Goal: Information Seeking & Learning: Learn about a topic

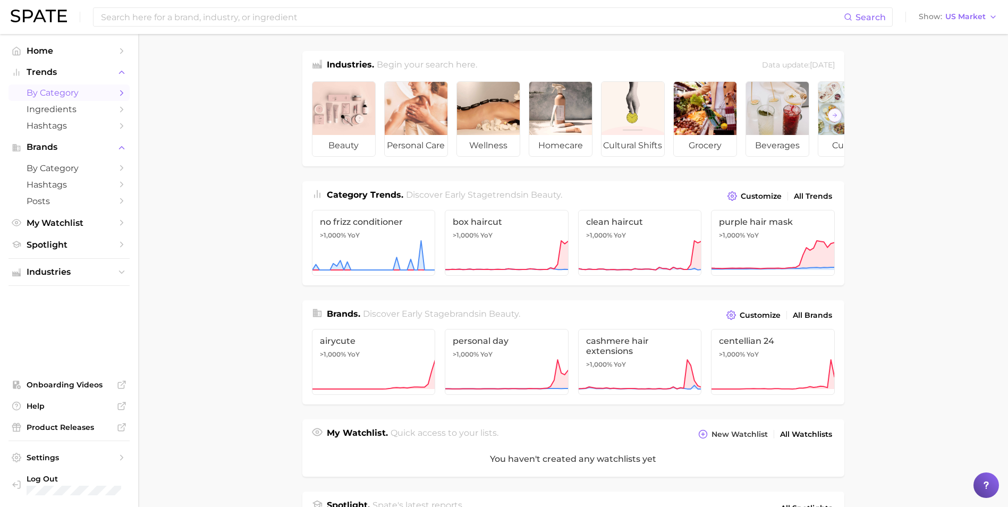
click at [73, 95] on span "by Category" at bounding box center [69, 93] width 85 height 10
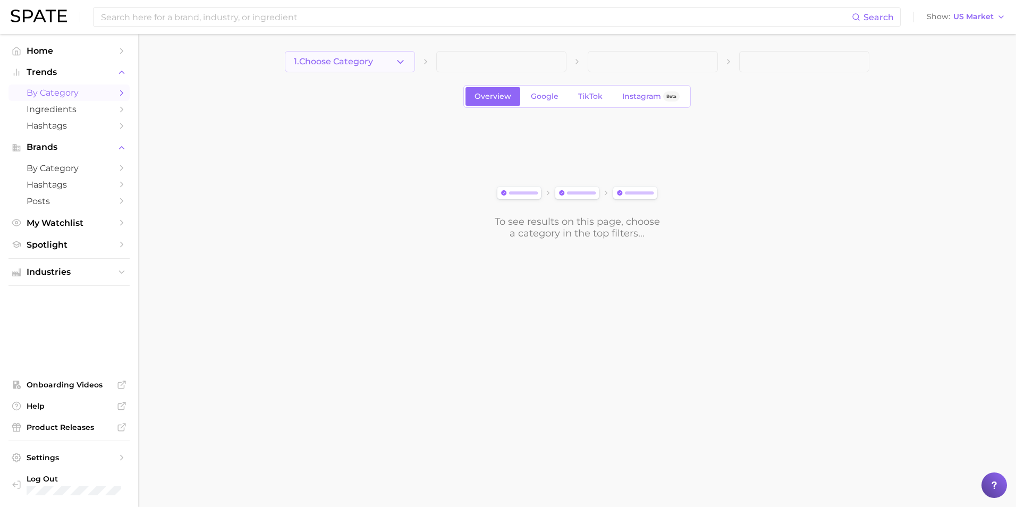
click at [377, 60] on button "1. Choose Category" at bounding box center [350, 61] width 130 height 21
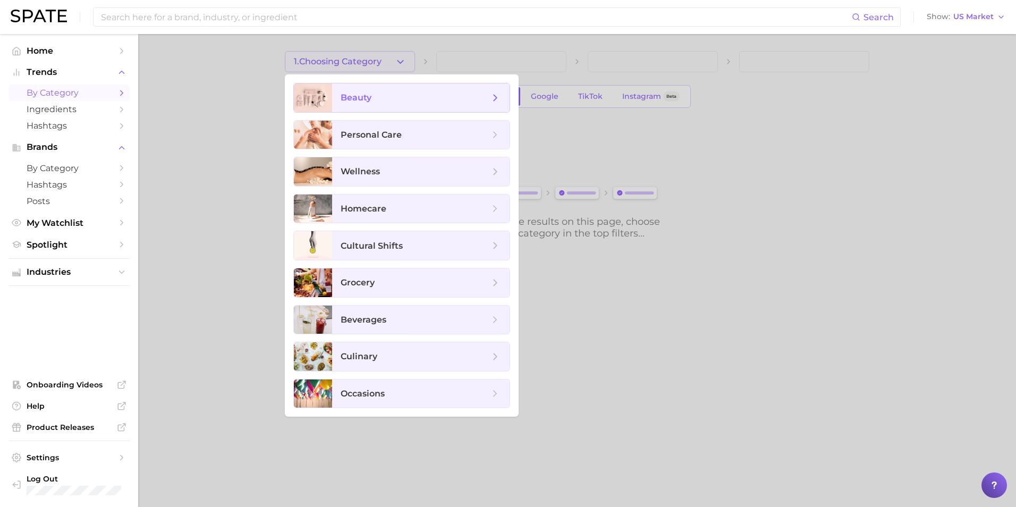
click at [406, 105] on span "beauty" at bounding box center [421, 97] width 178 height 29
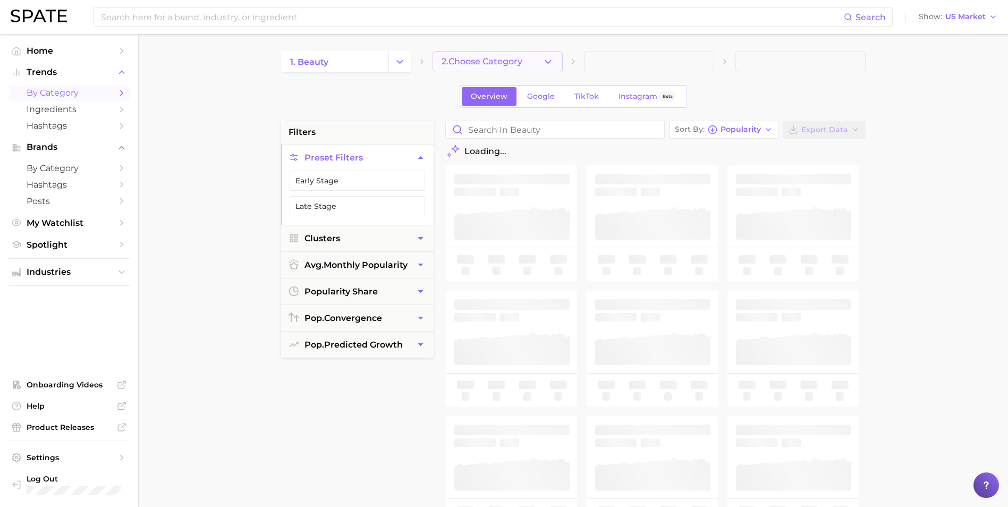
click at [483, 71] on button "2. Choose Category" at bounding box center [498, 61] width 130 height 21
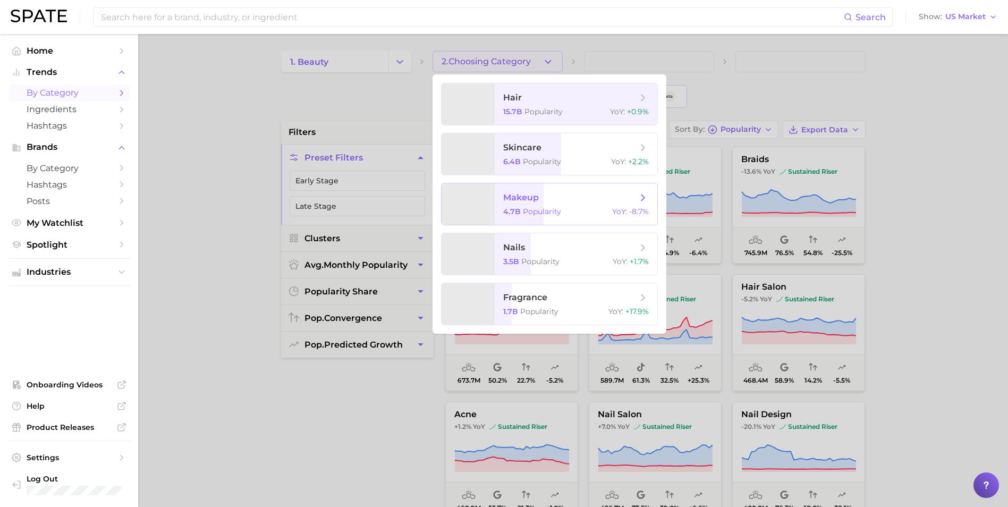
click at [536, 205] on span "makeup 4.7b Popularity YoY : -8.7%" at bounding box center [576, 203] width 163 height 41
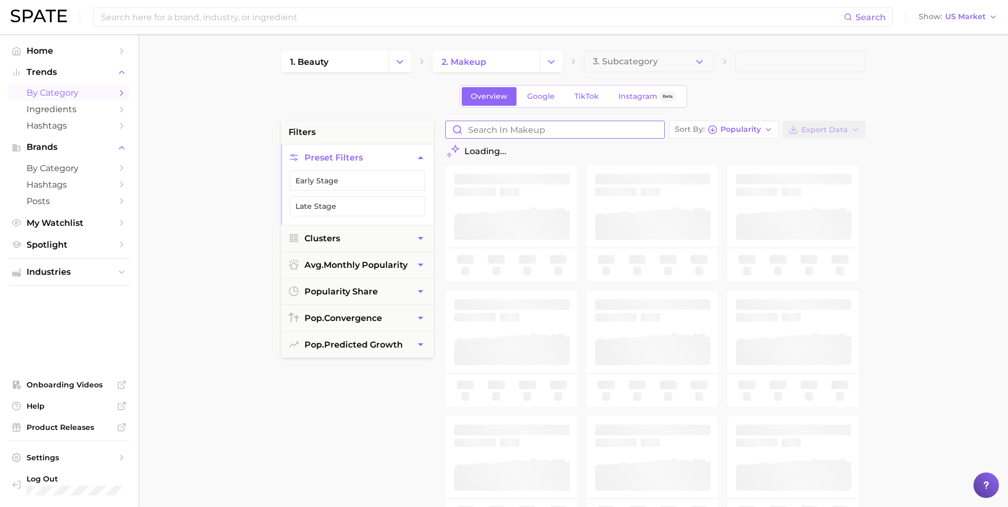
click at [550, 130] on input "Search in makeup" at bounding box center [555, 129] width 218 height 17
type input "l"
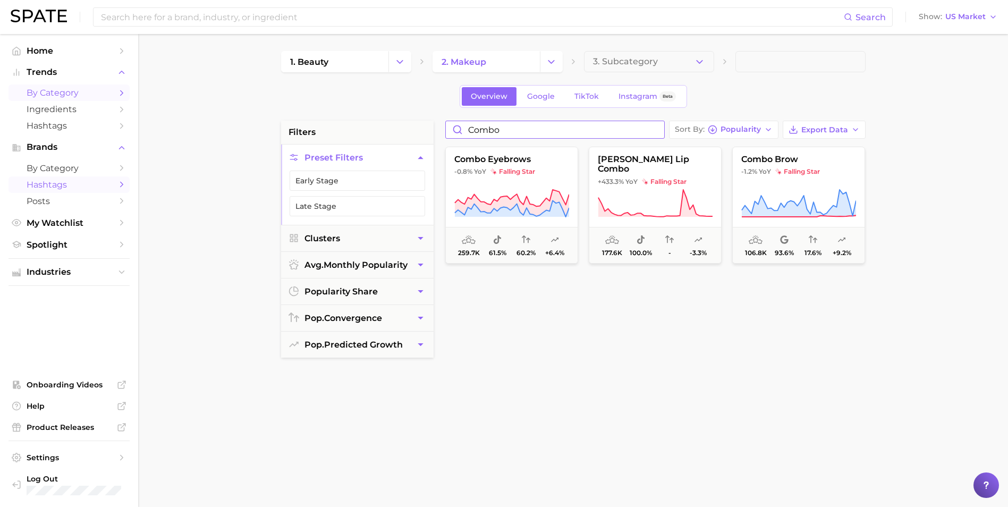
type input "combo"
click at [79, 189] on span "Hashtags" at bounding box center [69, 185] width 85 height 10
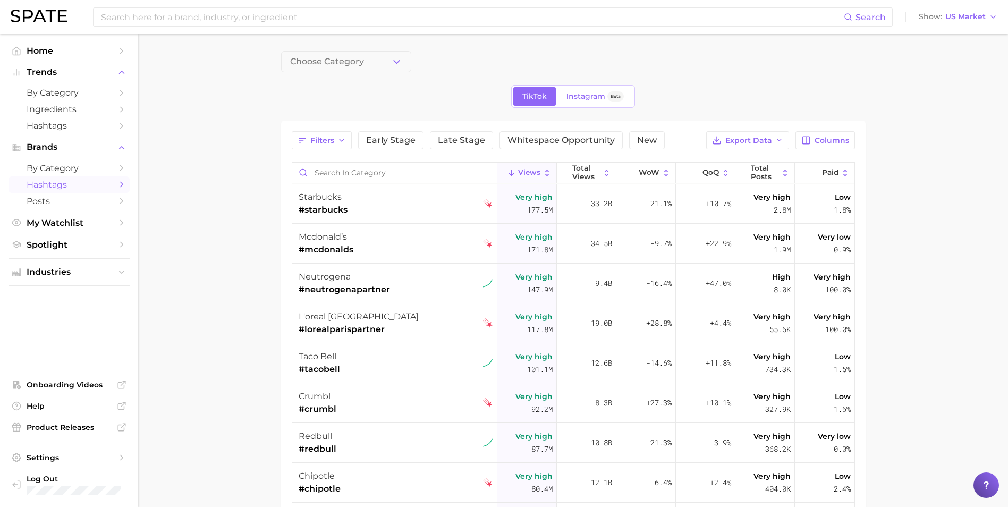
click at [387, 174] on input "Search in category" at bounding box center [394, 173] width 205 height 20
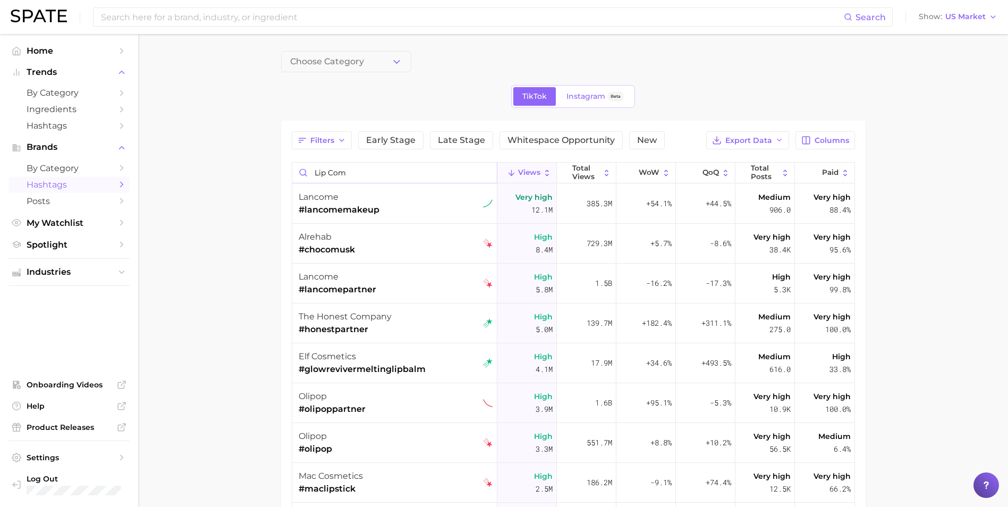
click at [330, 174] on input "lip com" at bounding box center [394, 173] width 205 height 20
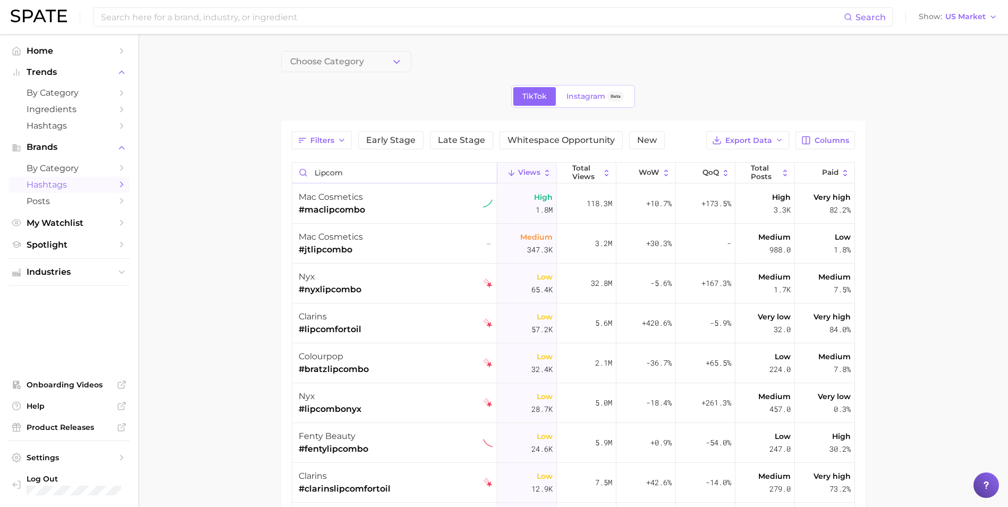
type input "lipcom"
click at [250, 154] on main "Choose Category TikTok Instagram Beta Filters Early Stage Late Stage Whitespace…" at bounding box center [573, 340] width 870 height 613
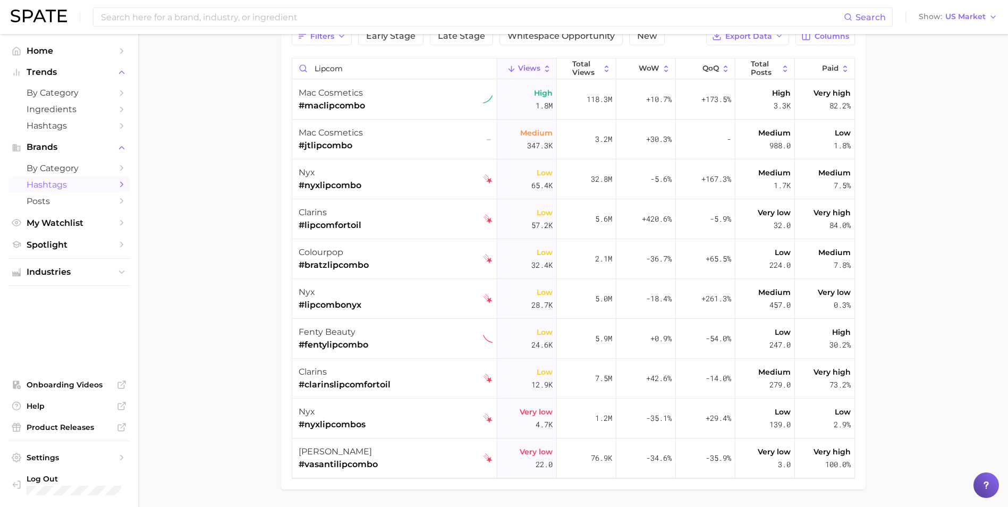
scroll to position [106, 0]
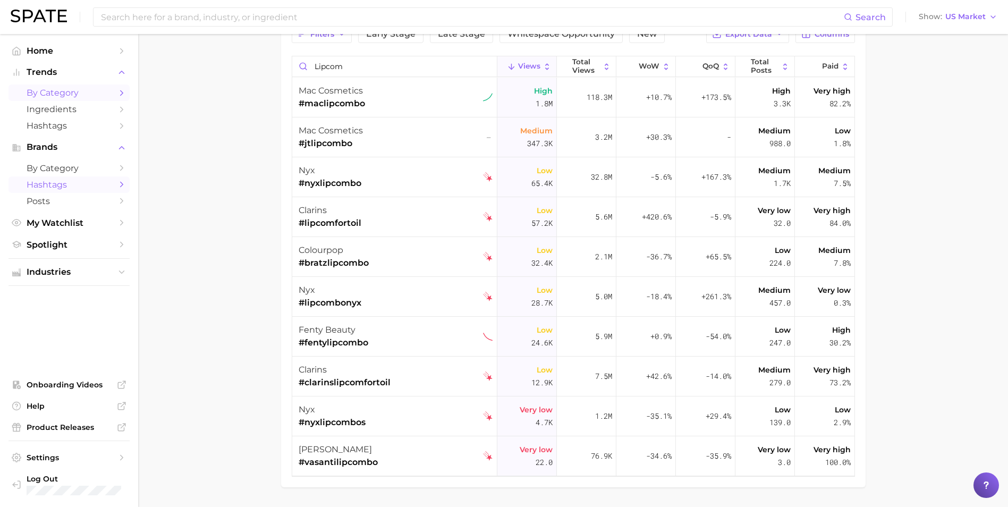
click at [63, 92] on span "by Category" at bounding box center [69, 93] width 85 height 10
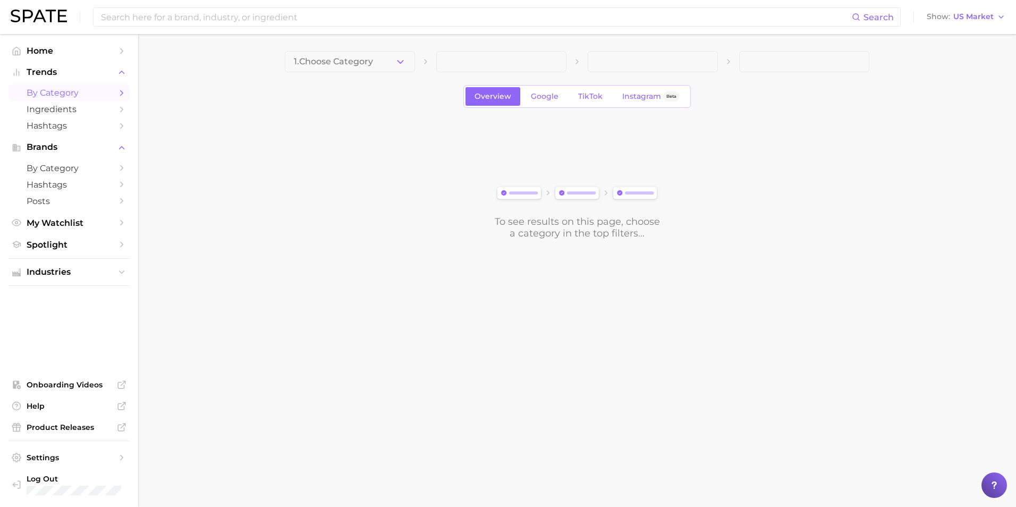
click at [317, 64] on span "1. Choose Category" at bounding box center [333, 62] width 79 height 10
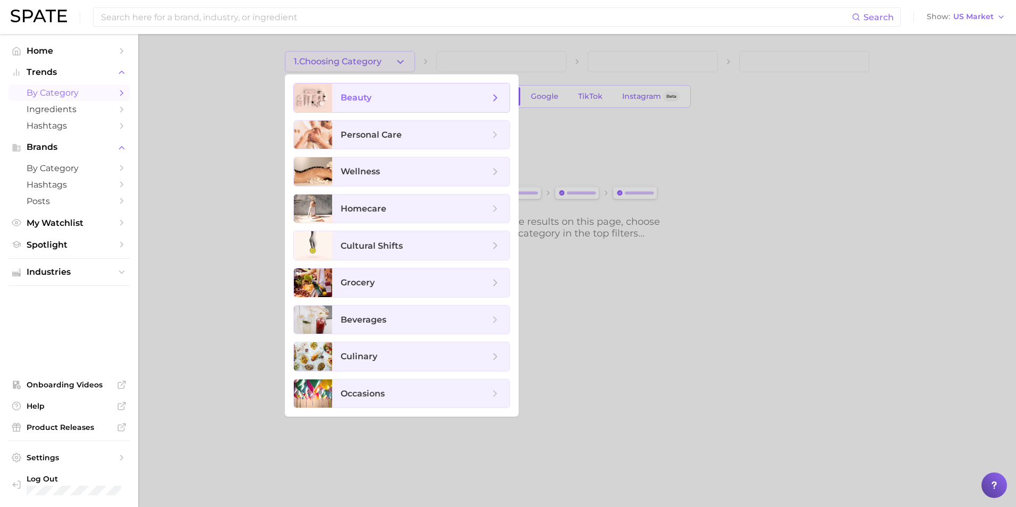
click at [374, 107] on span "beauty" at bounding box center [421, 97] width 178 height 29
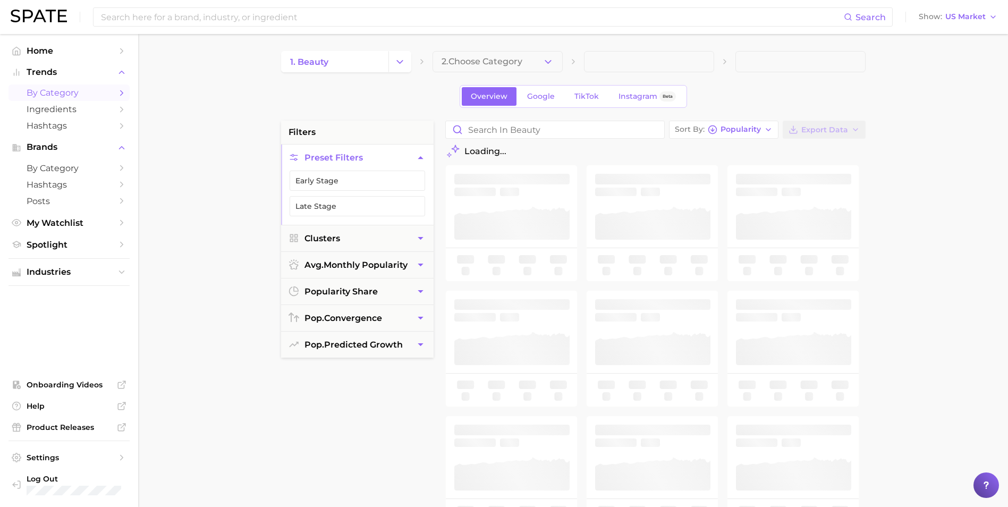
click at [464, 65] on span "2. Choose Category" at bounding box center [482, 62] width 81 height 10
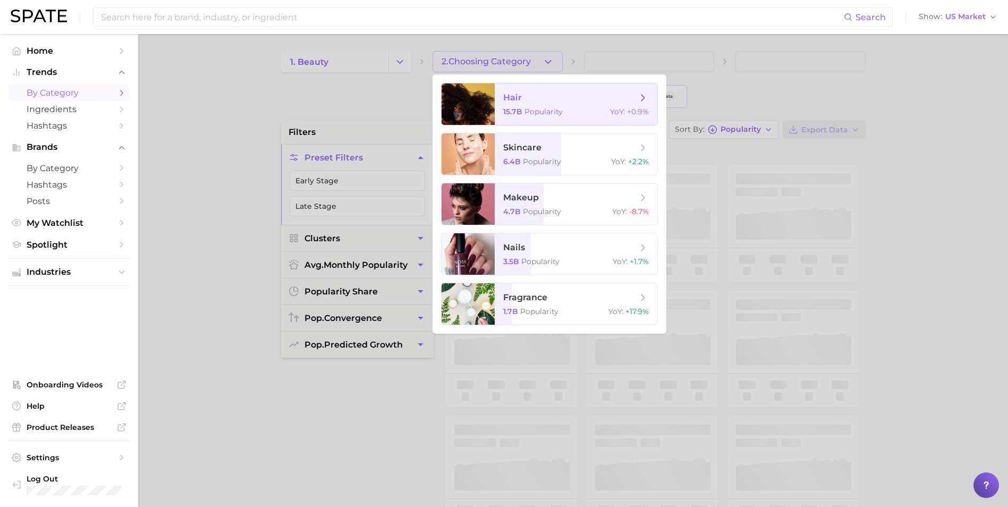
click at [481, 100] on div at bounding box center [468, 103] width 53 height 41
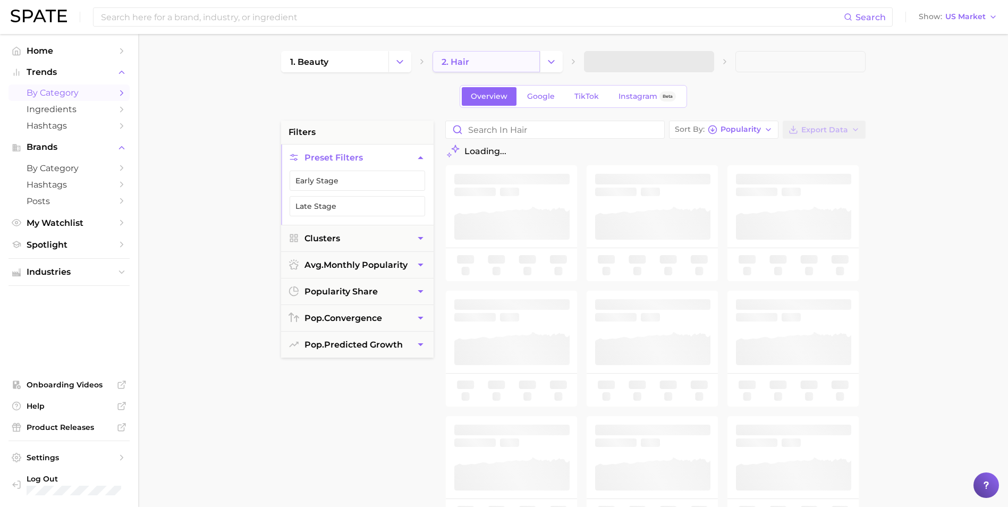
drag, startPoint x: 483, startPoint y: 69, endPoint x: 483, endPoint y: 61, distance: 8.5
click at [483, 61] on link "2. hair" at bounding box center [486, 61] width 107 height 21
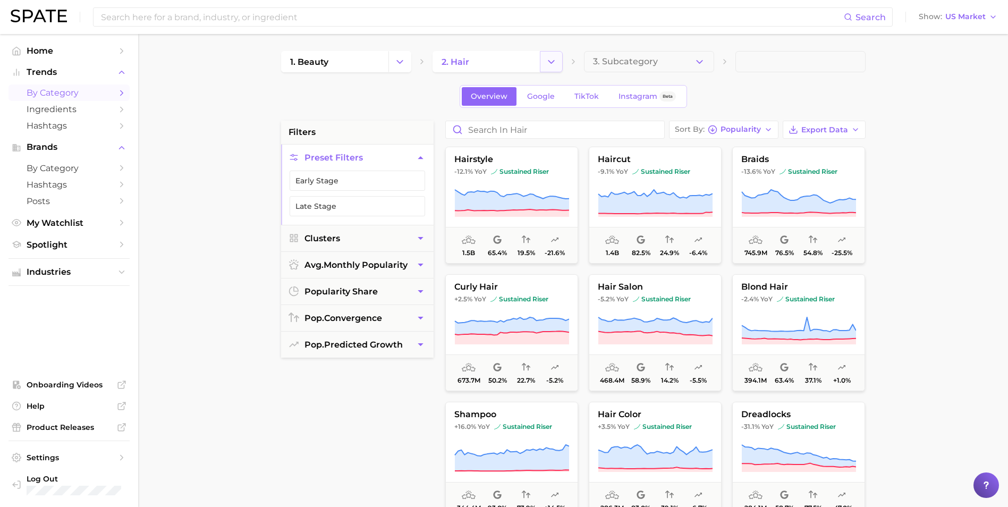
click at [559, 65] on button "Change Category" at bounding box center [551, 61] width 23 height 21
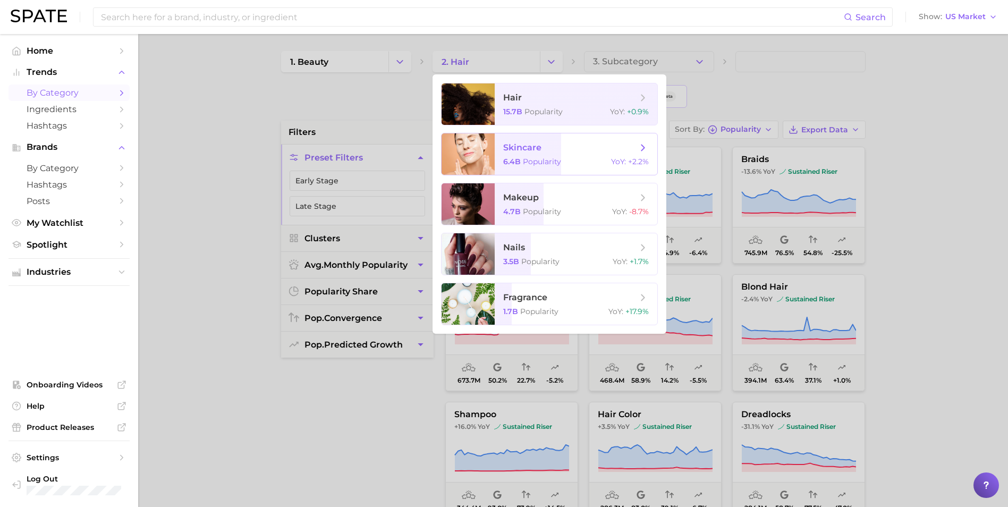
click at [548, 147] on span "skincare" at bounding box center [570, 148] width 134 height 12
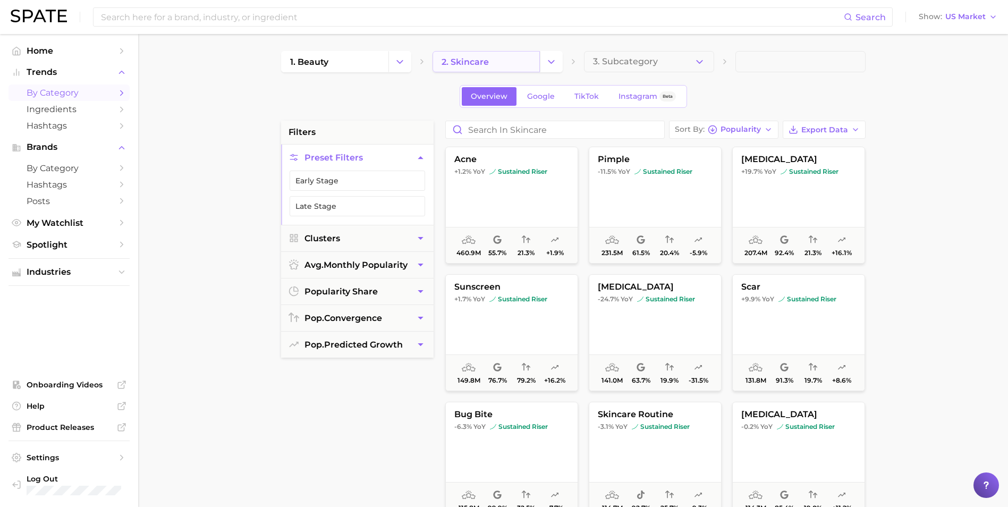
click at [492, 63] on link "2. skincare" at bounding box center [486, 61] width 107 height 21
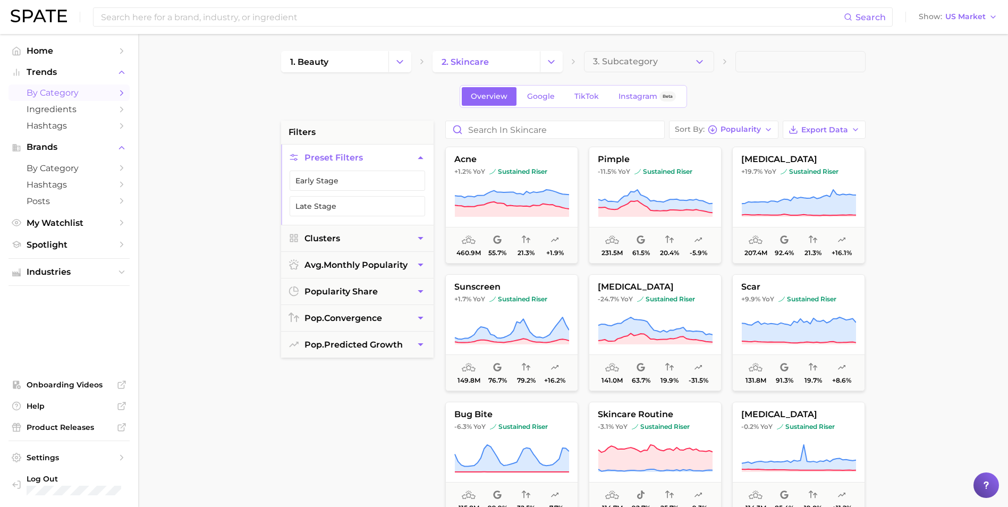
click at [546, 68] on button "Change Category" at bounding box center [551, 61] width 23 height 21
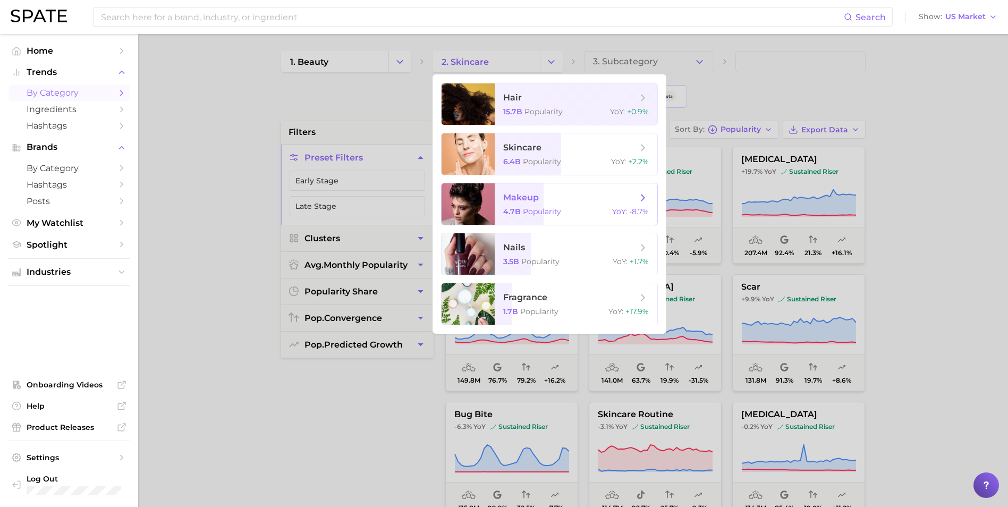
click at [544, 204] on span "makeup 4.7b Popularity YoY : -8.7%" at bounding box center [576, 203] width 163 height 41
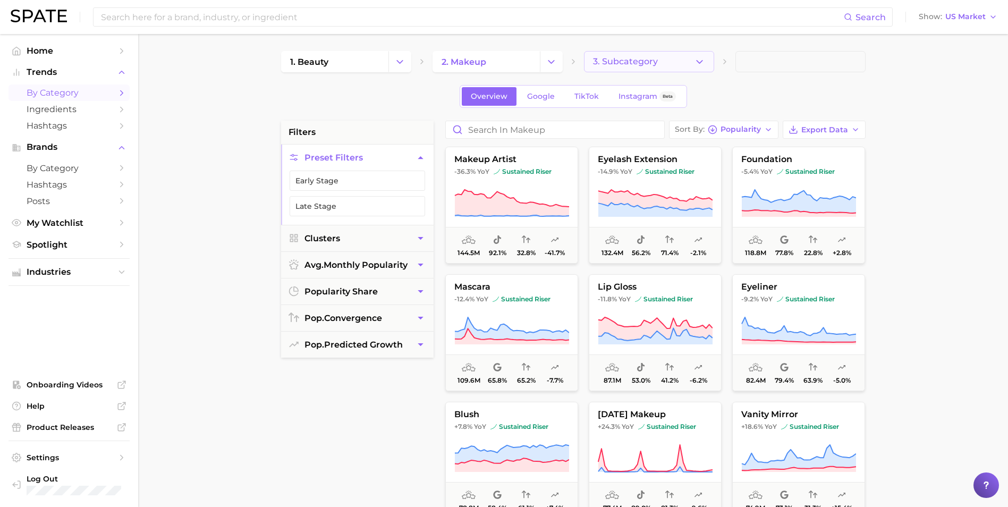
click at [671, 63] on button "3. Subcategory" at bounding box center [649, 61] width 130 height 21
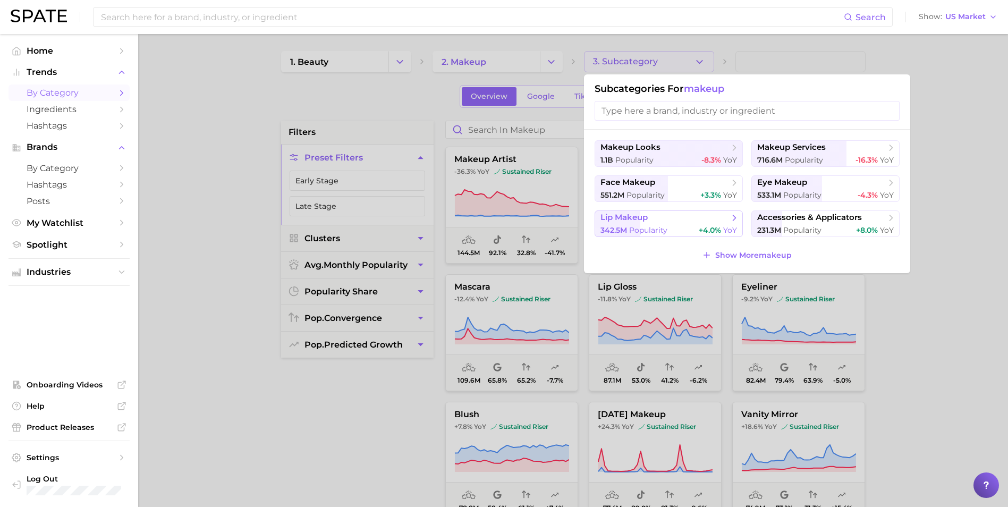
click at [690, 231] on div "342.5m Popularity +4.0% YoY" at bounding box center [669, 230] width 137 height 10
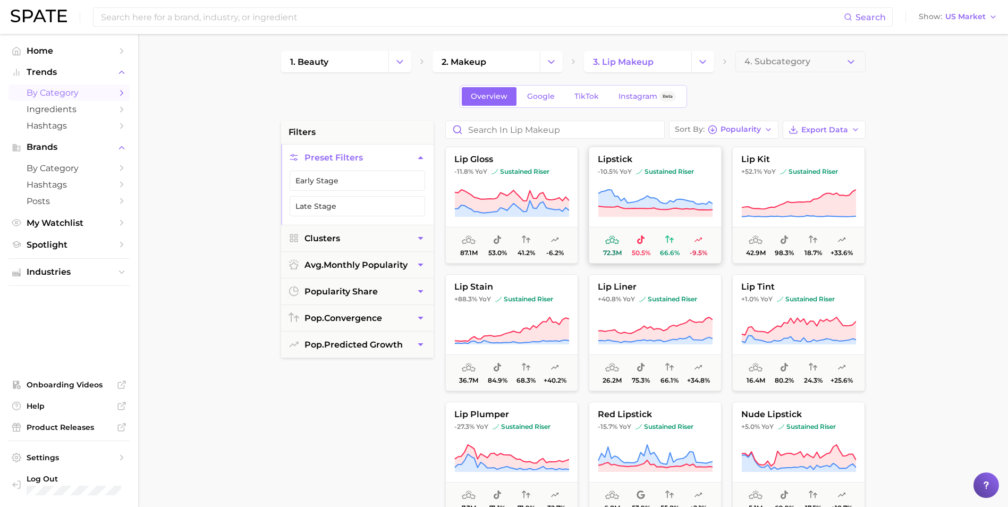
click at [650, 196] on icon at bounding box center [655, 204] width 115 height 30
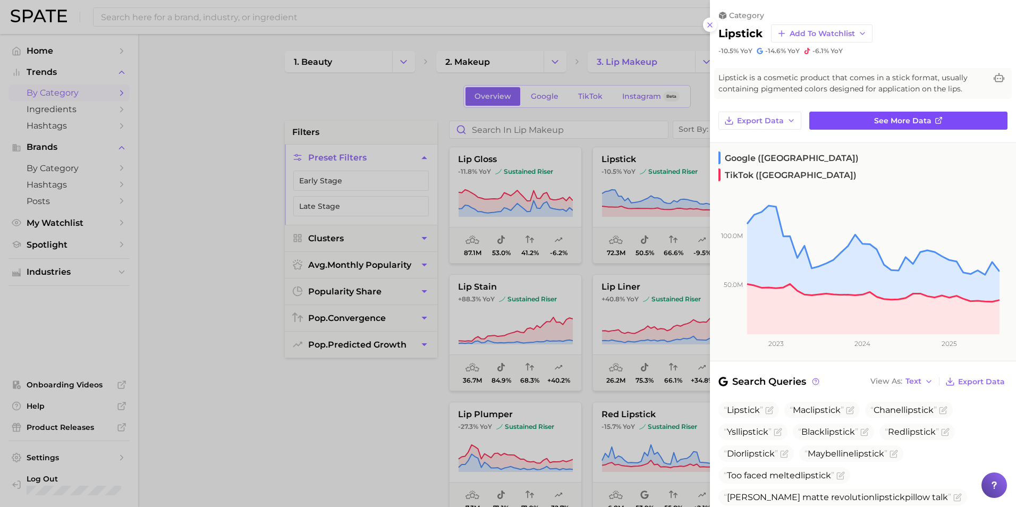
click at [935, 117] on icon at bounding box center [939, 120] width 9 height 9
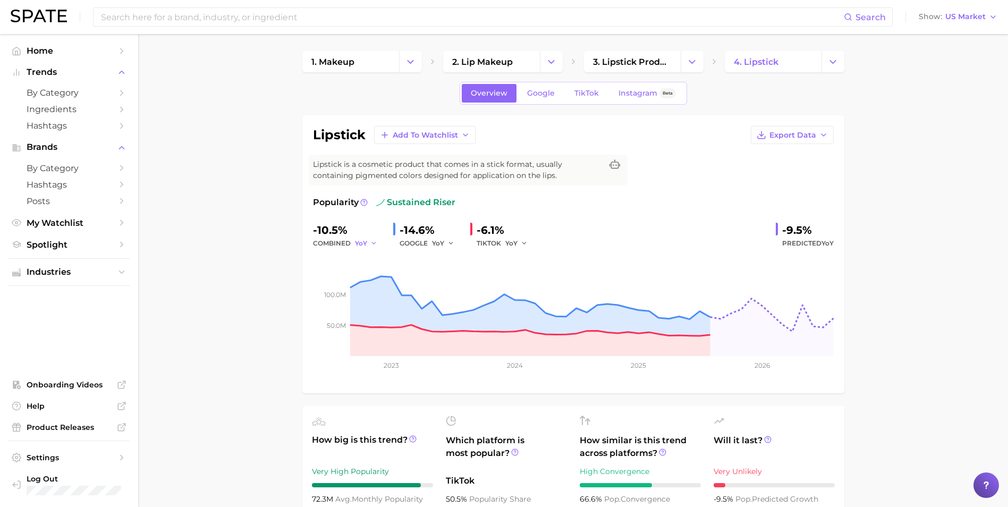
click at [368, 240] on button "YoY" at bounding box center [366, 243] width 23 height 13
click at [373, 275] on span "QoQ" at bounding box center [369, 279] width 18 height 9
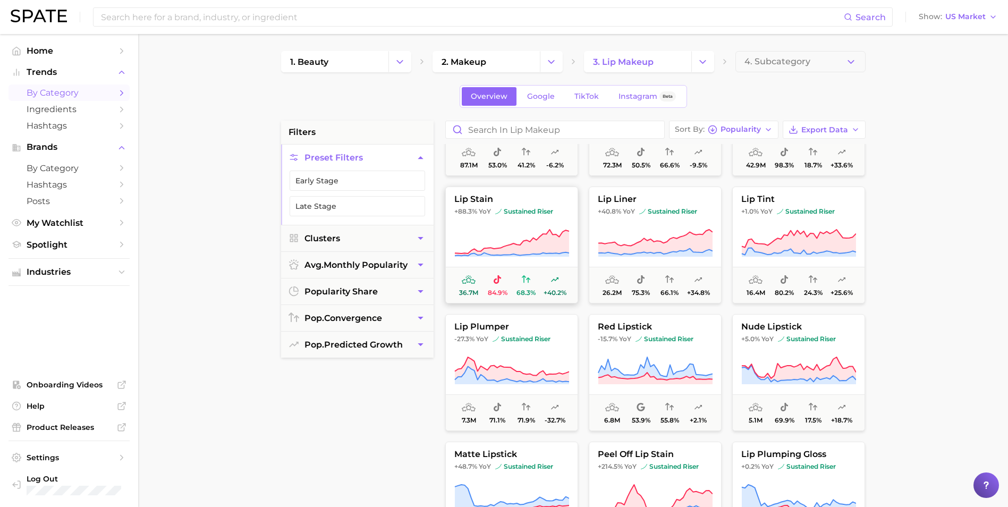
scroll to position [106, 0]
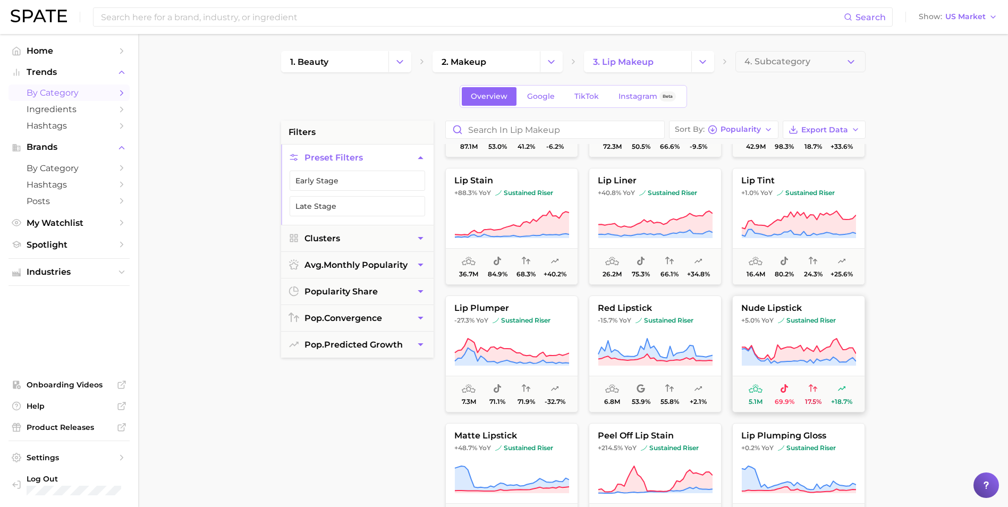
click at [835, 346] on icon at bounding box center [799, 351] width 114 height 24
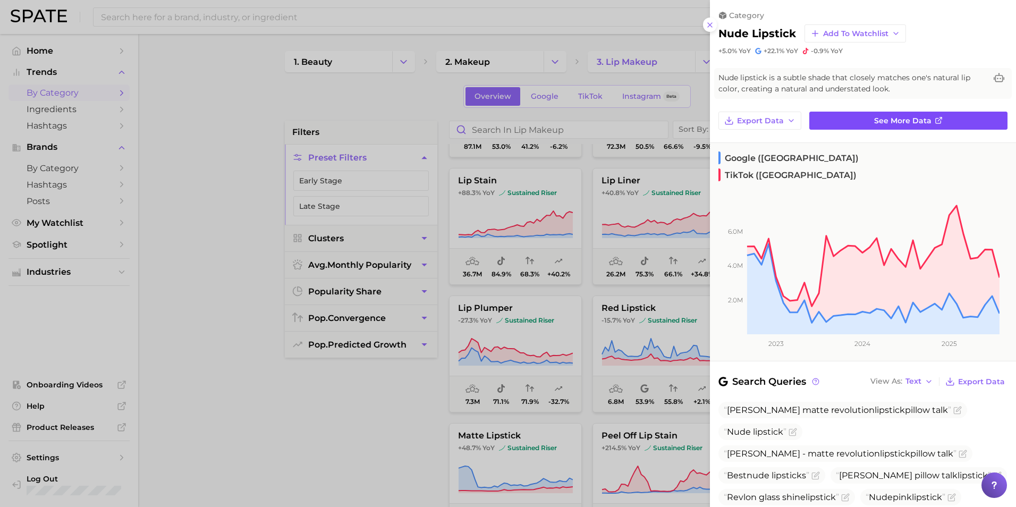
click at [907, 122] on span "See more data" at bounding box center [902, 120] width 57 height 9
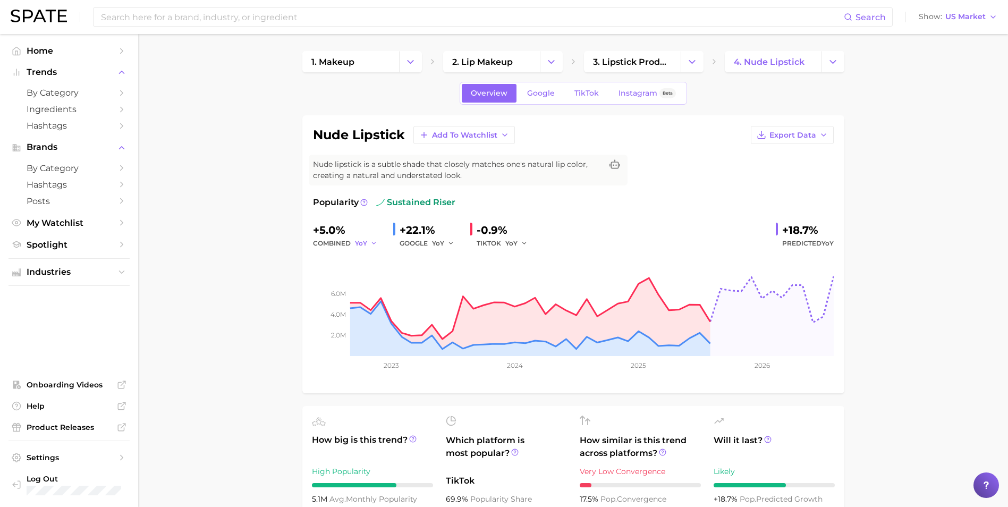
click at [367, 241] on button "YoY" at bounding box center [366, 243] width 23 height 13
click at [371, 256] on span "YoY" at bounding box center [366, 260] width 13 height 9
click at [371, 243] on icon "button" at bounding box center [374, 243] width 7 height 7
click at [381, 278] on button "QoQ" at bounding box center [413, 279] width 117 height 19
click at [372, 245] on button "QoQ" at bounding box center [368, 243] width 26 height 13
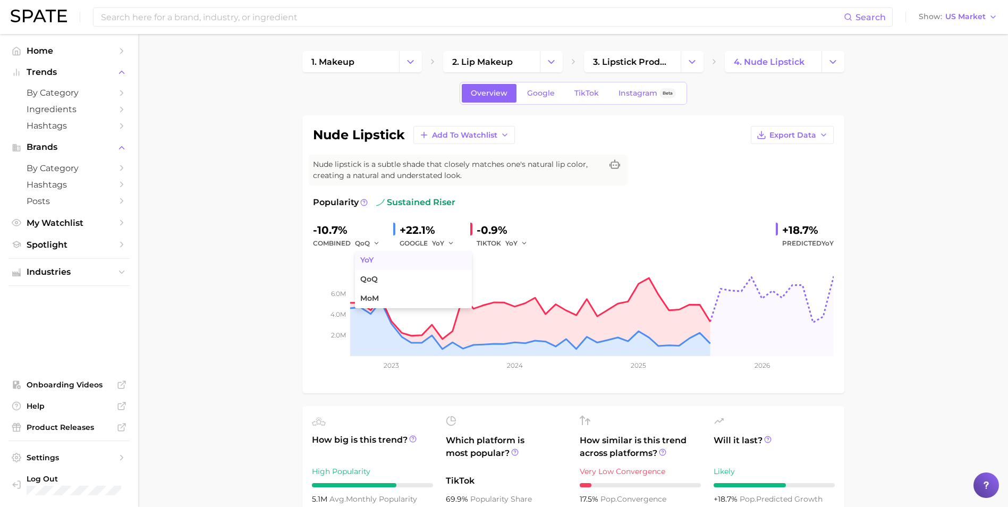
click at [371, 264] on span "YoY" at bounding box center [366, 260] width 13 height 9
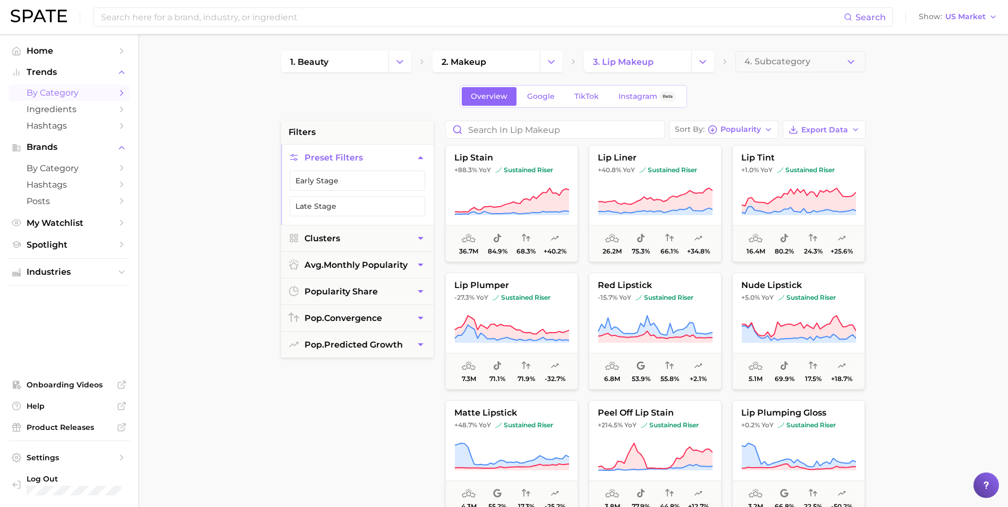
scroll to position [159, 0]
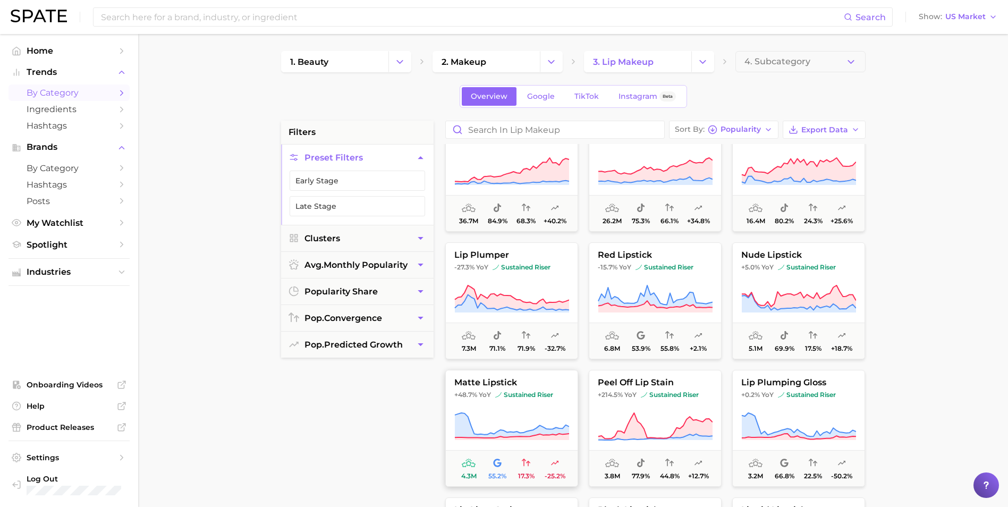
click at [526, 405] on button "matte lipstick +48.7% YoY sustained riser 4.3m 55.2% 17.3% -25.2%" at bounding box center [511, 428] width 133 height 117
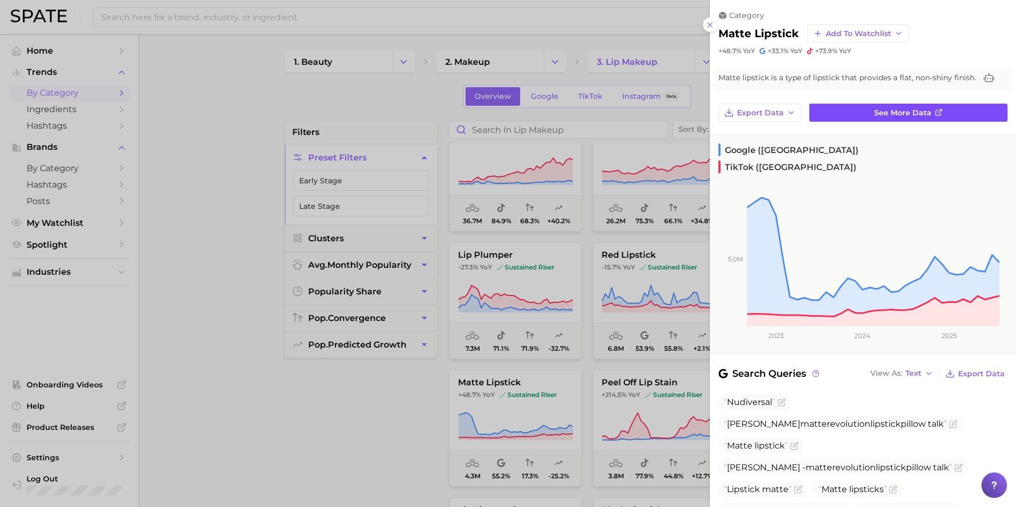
click at [844, 121] on link "See more data" at bounding box center [909, 113] width 198 height 18
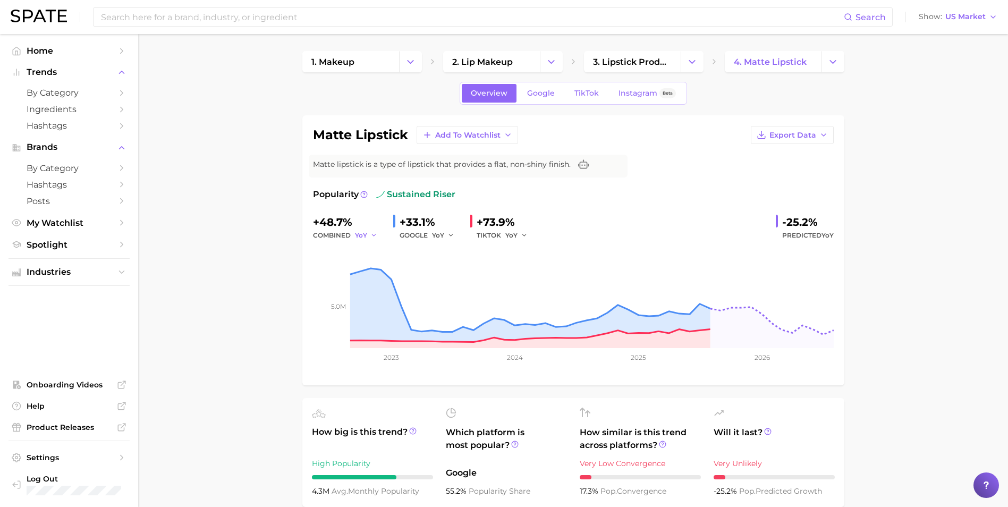
click at [367, 234] on button "YoY" at bounding box center [366, 235] width 23 height 13
click at [369, 272] on span "QoQ" at bounding box center [369, 271] width 18 height 9
click at [368, 233] on span "QoQ" at bounding box center [362, 235] width 15 height 9
click at [383, 256] on button "YoY" at bounding box center [413, 252] width 117 height 19
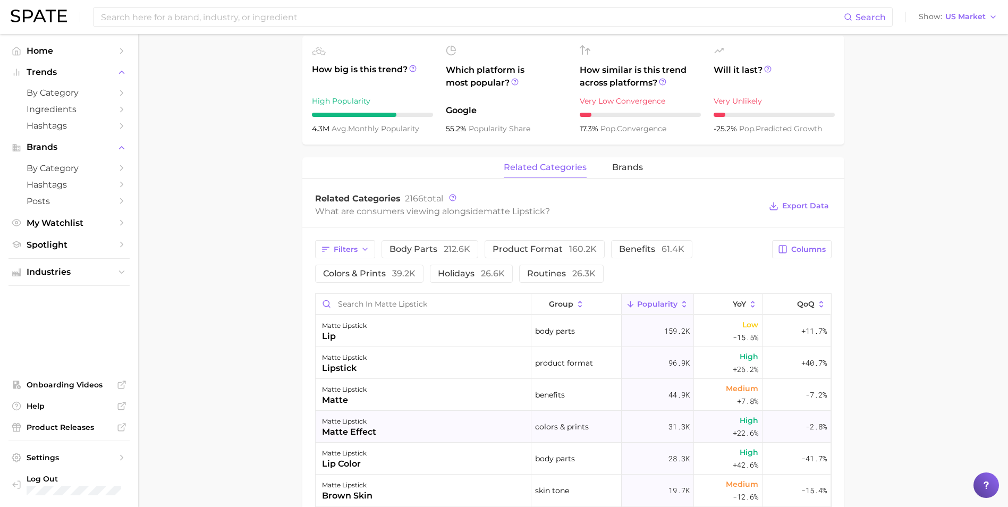
scroll to position [478, 0]
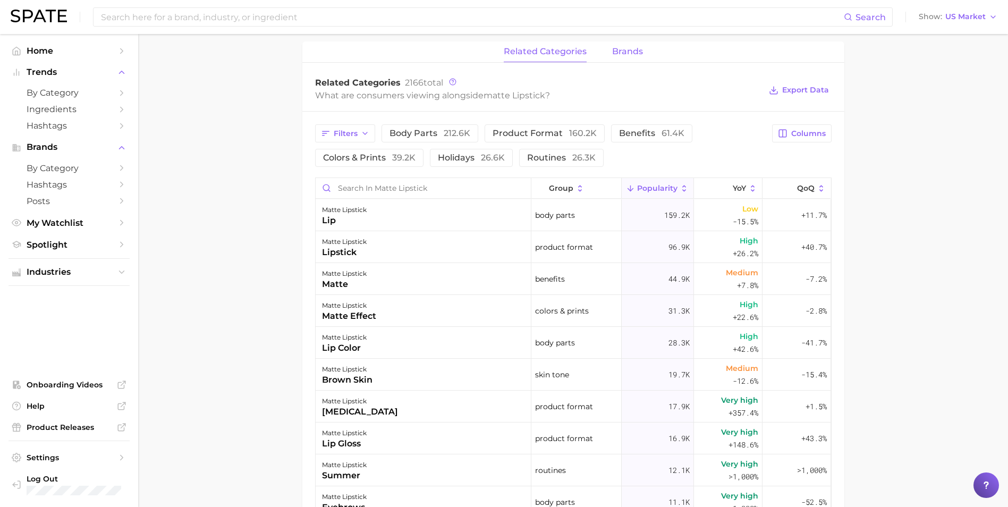
click at [642, 55] on span "brands" at bounding box center [627, 52] width 31 height 10
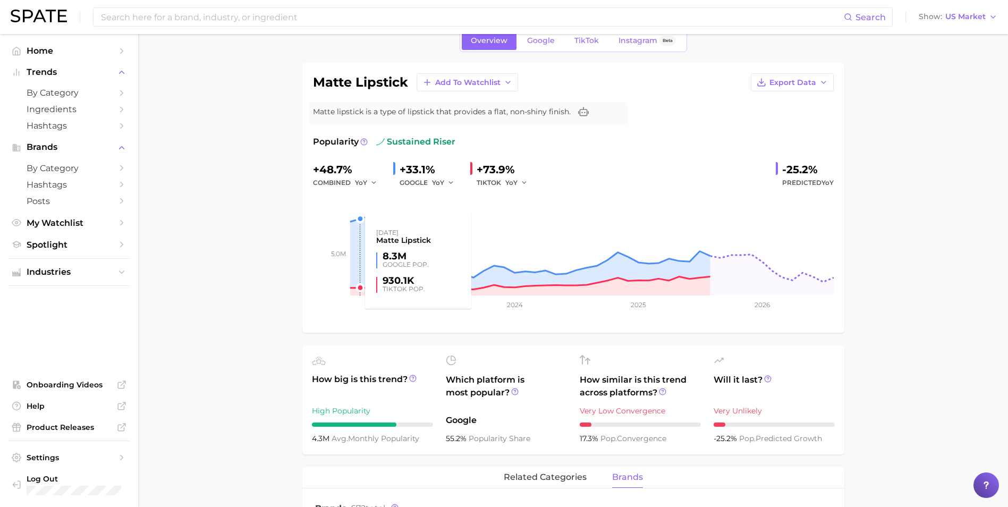
scroll to position [0, 0]
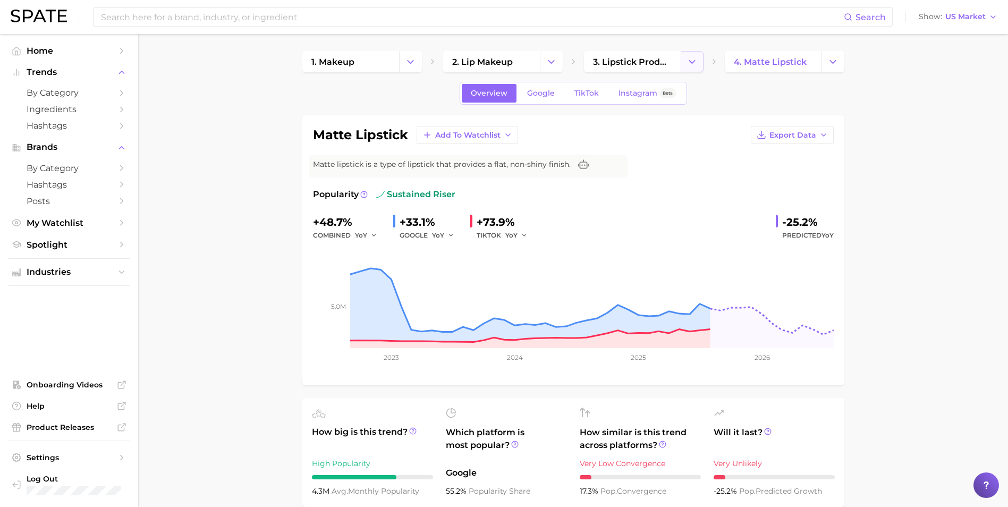
click at [685, 63] on button "Change Category" at bounding box center [692, 61] width 23 height 21
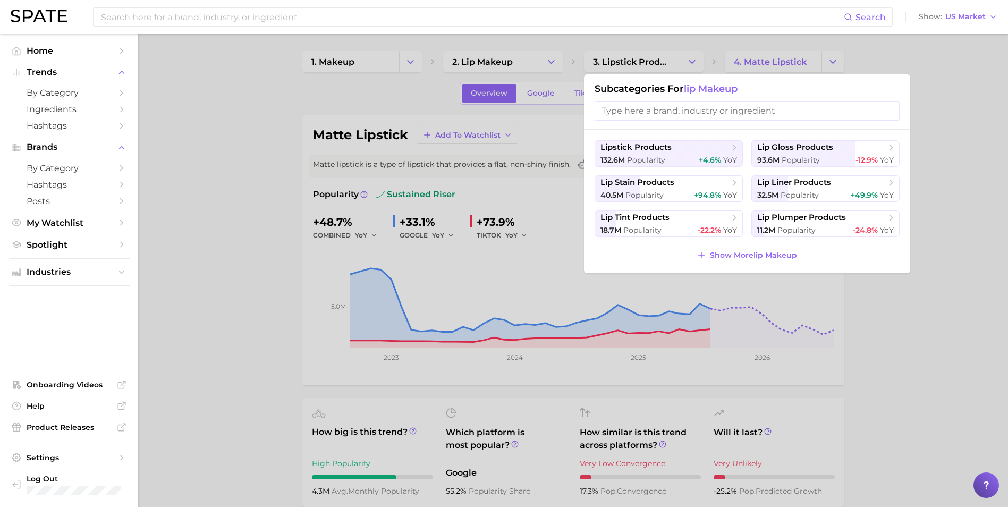
drag, startPoint x: 252, startPoint y: 116, endPoint x: 217, endPoint y: 88, distance: 45.0
click at [252, 116] on div at bounding box center [504, 253] width 1008 height 507
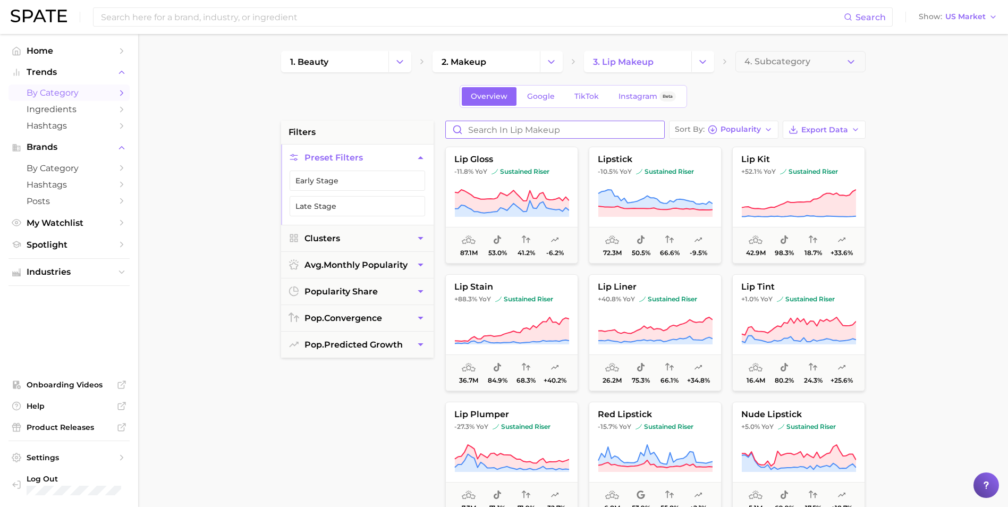
click at [522, 129] on input "Search in lip makeup" at bounding box center [555, 129] width 218 height 17
click at [668, 282] on span "lip liner" at bounding box center [656, 287] width 132 height 10
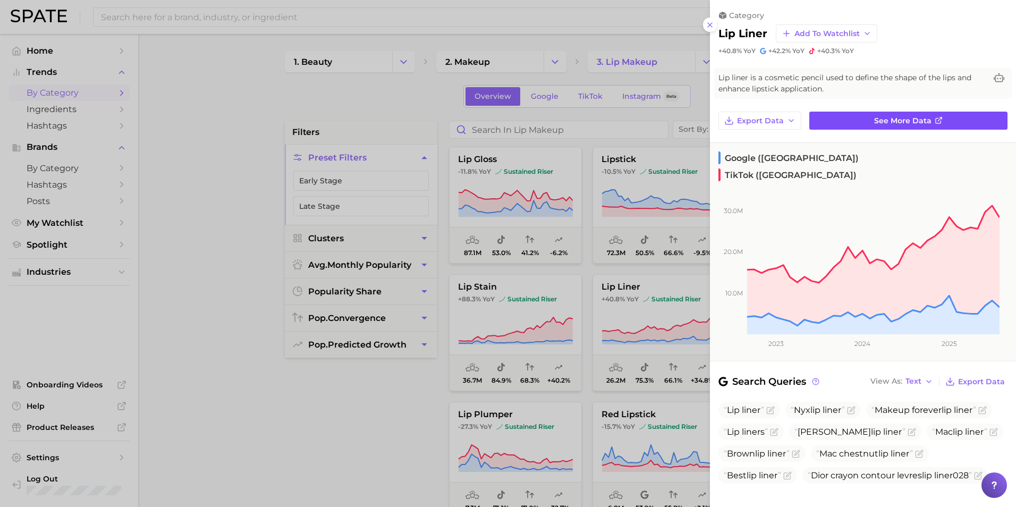
click at [841, 121] on link "See more data" at bounding box center [909, 121] width 198 height 18
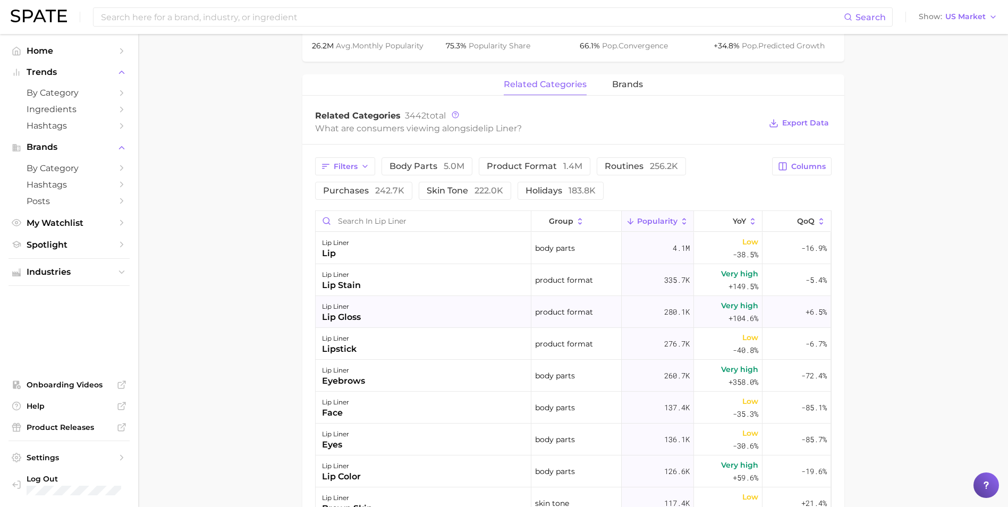
scroll to position [478, 0]
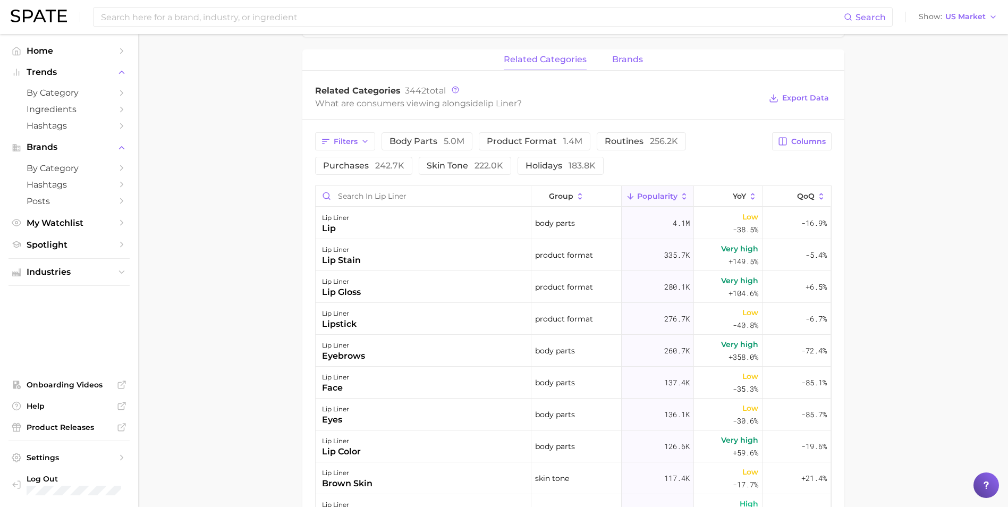
click at [634, 60] on span "brands" at bounding box center [627, 60] width 31 height 10
